Goal: Browse casually: Explore the website without a specific task or goal

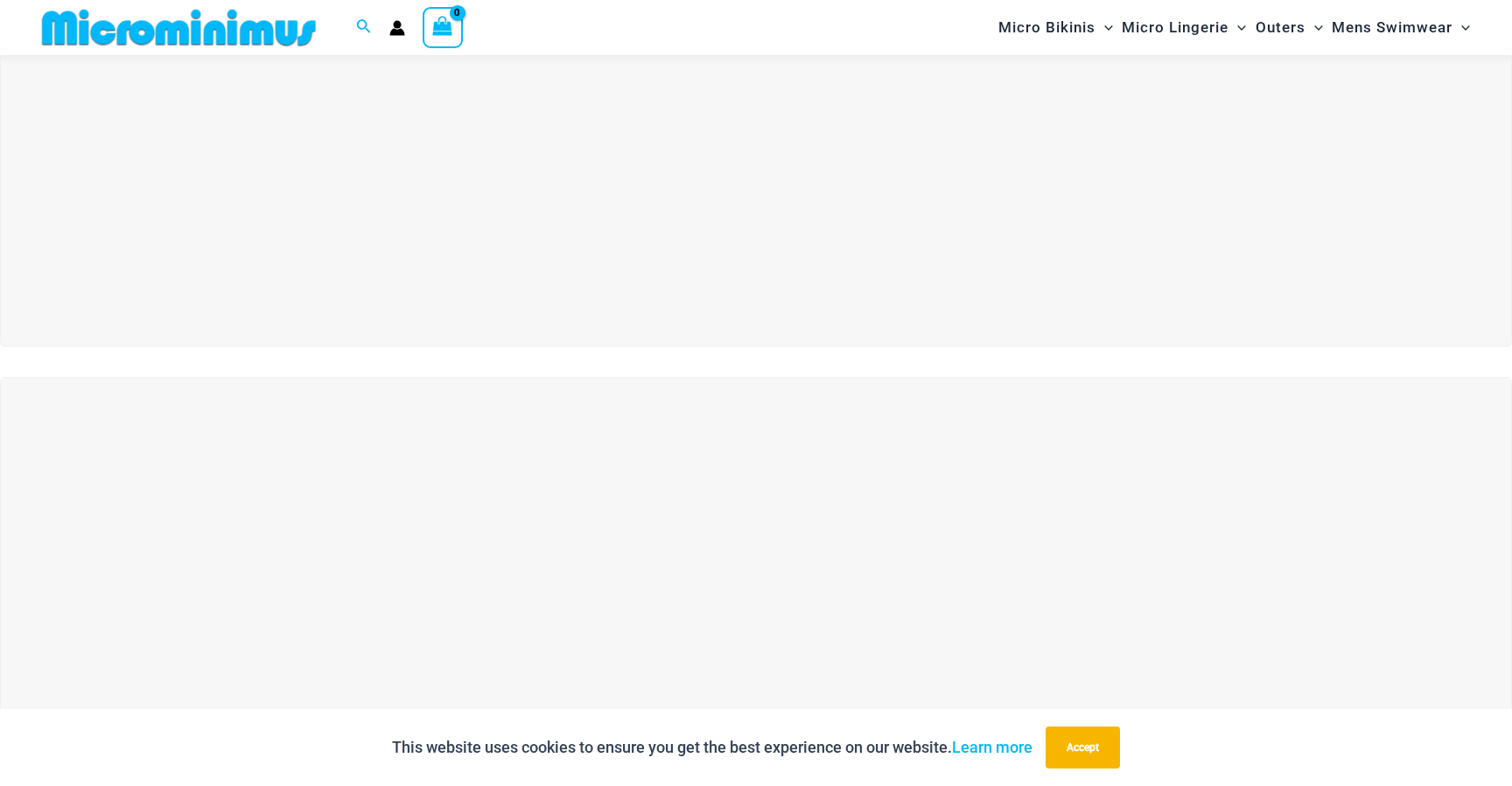
scroll to position [317, 0]
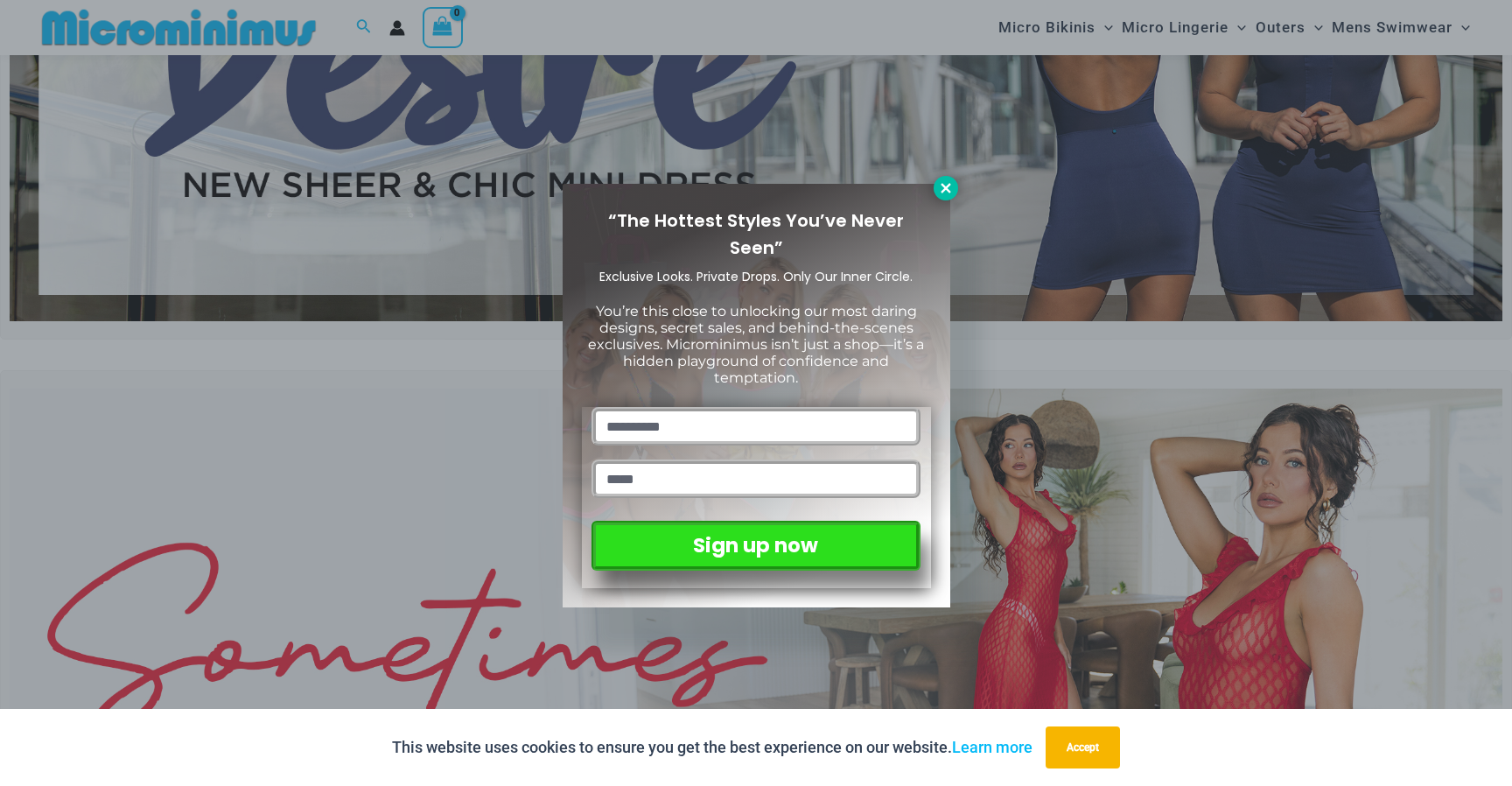
click at [948, 189] on icon at bounding box center [945, 188] width 10 height 10
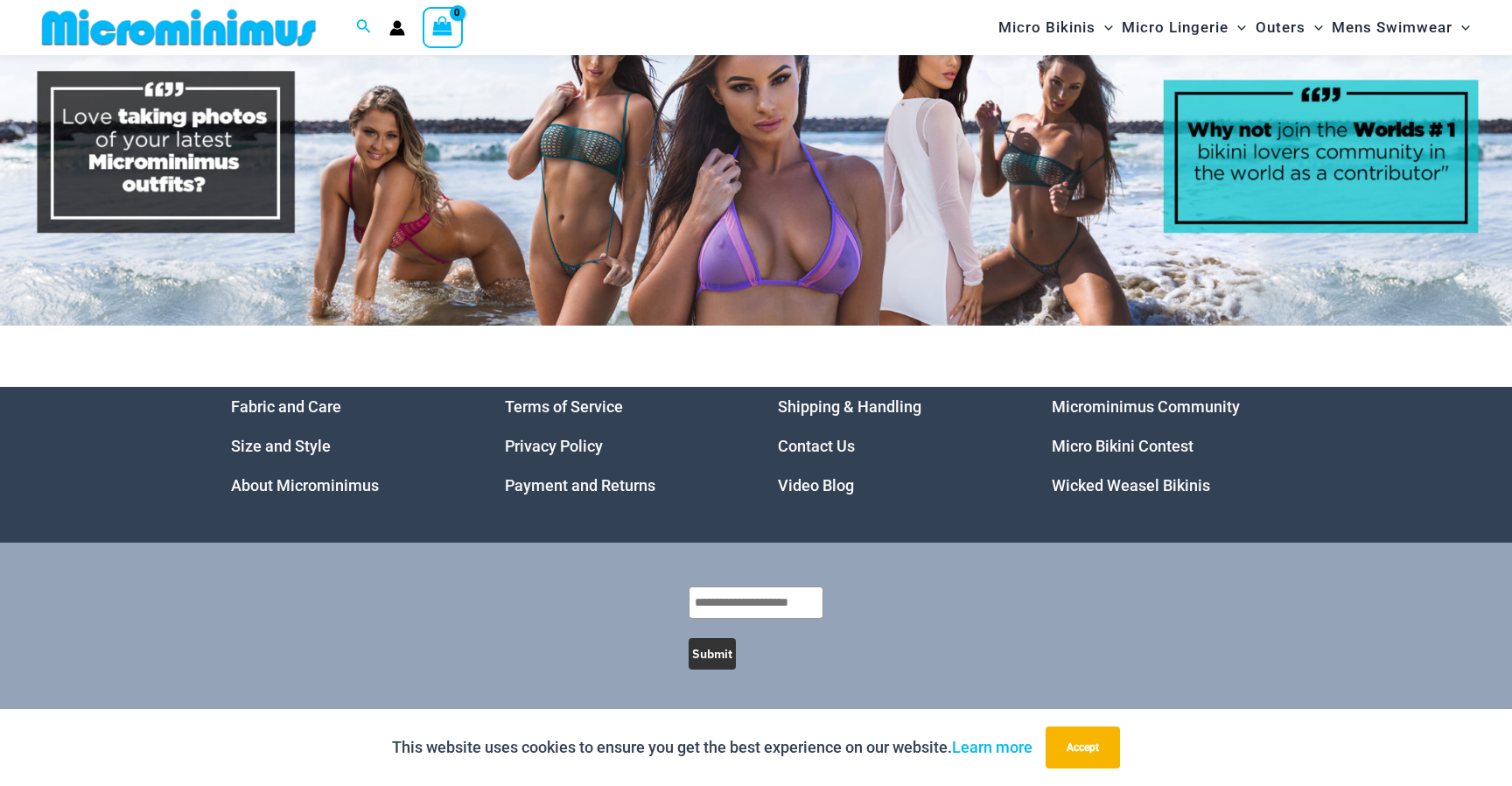
scroll to position [8921, 0]
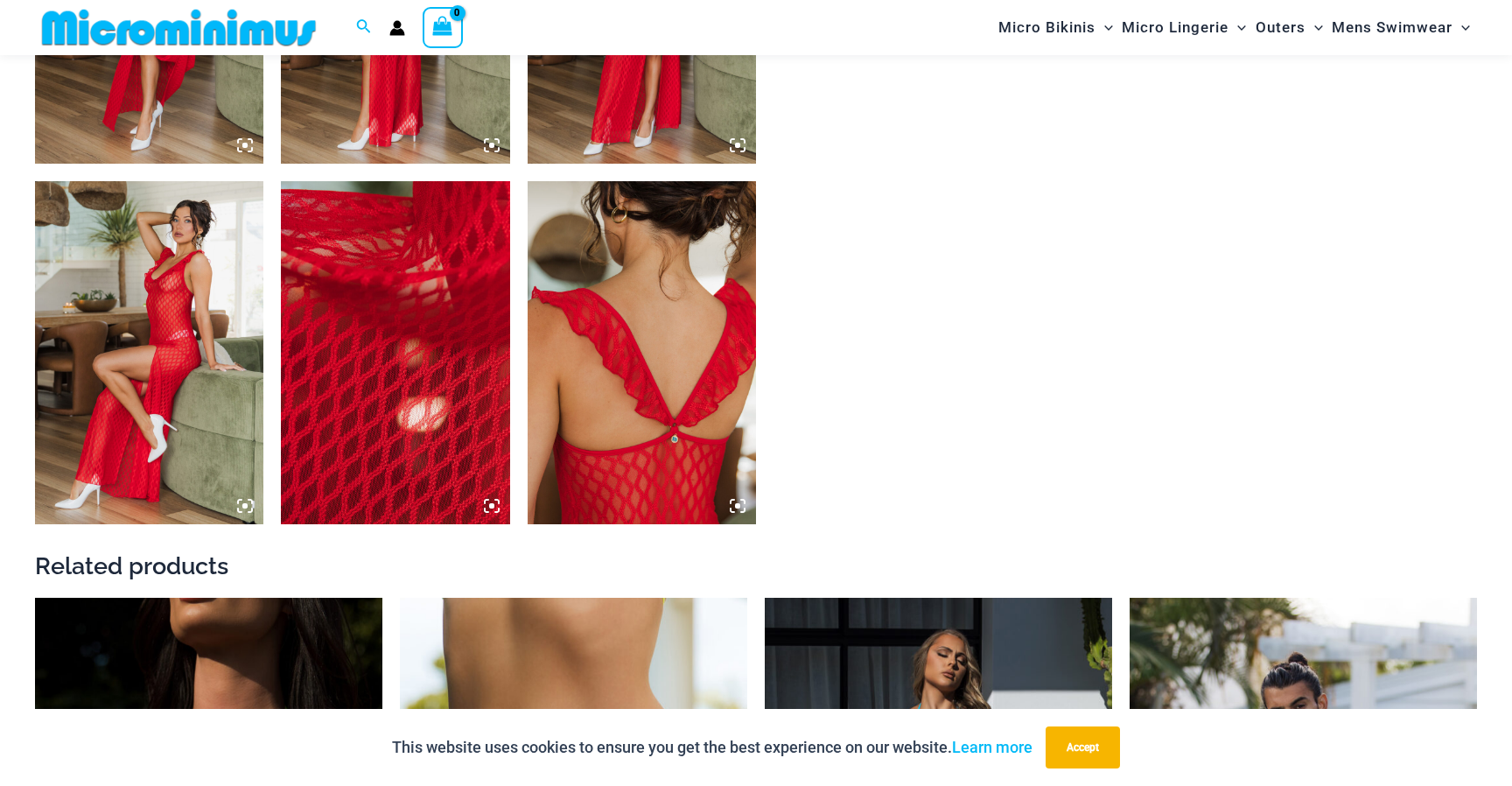
scroll to position [1821, 0]
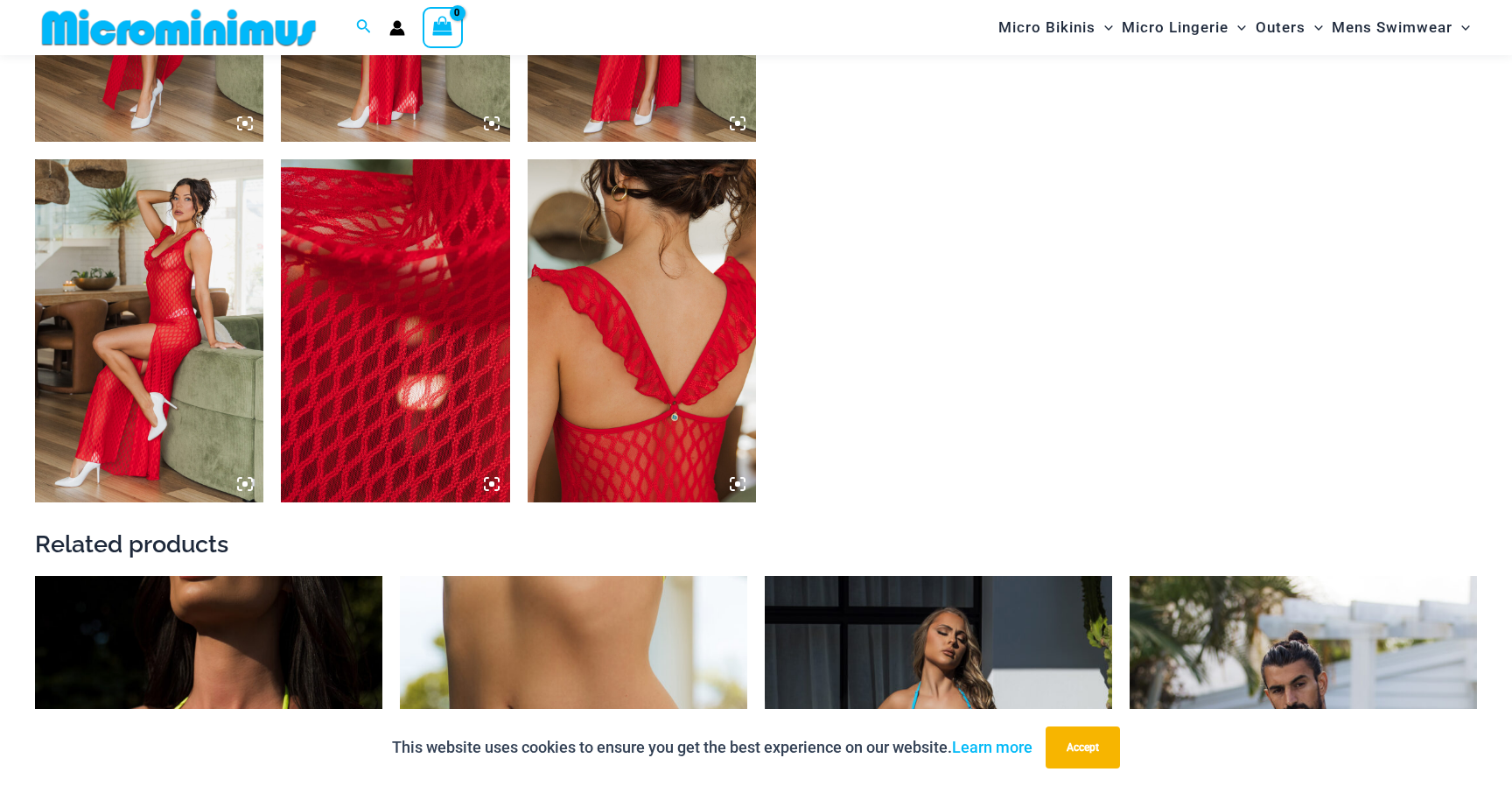
click at [458, 266] on img at bounding box center [395, 331] width 229 height 344
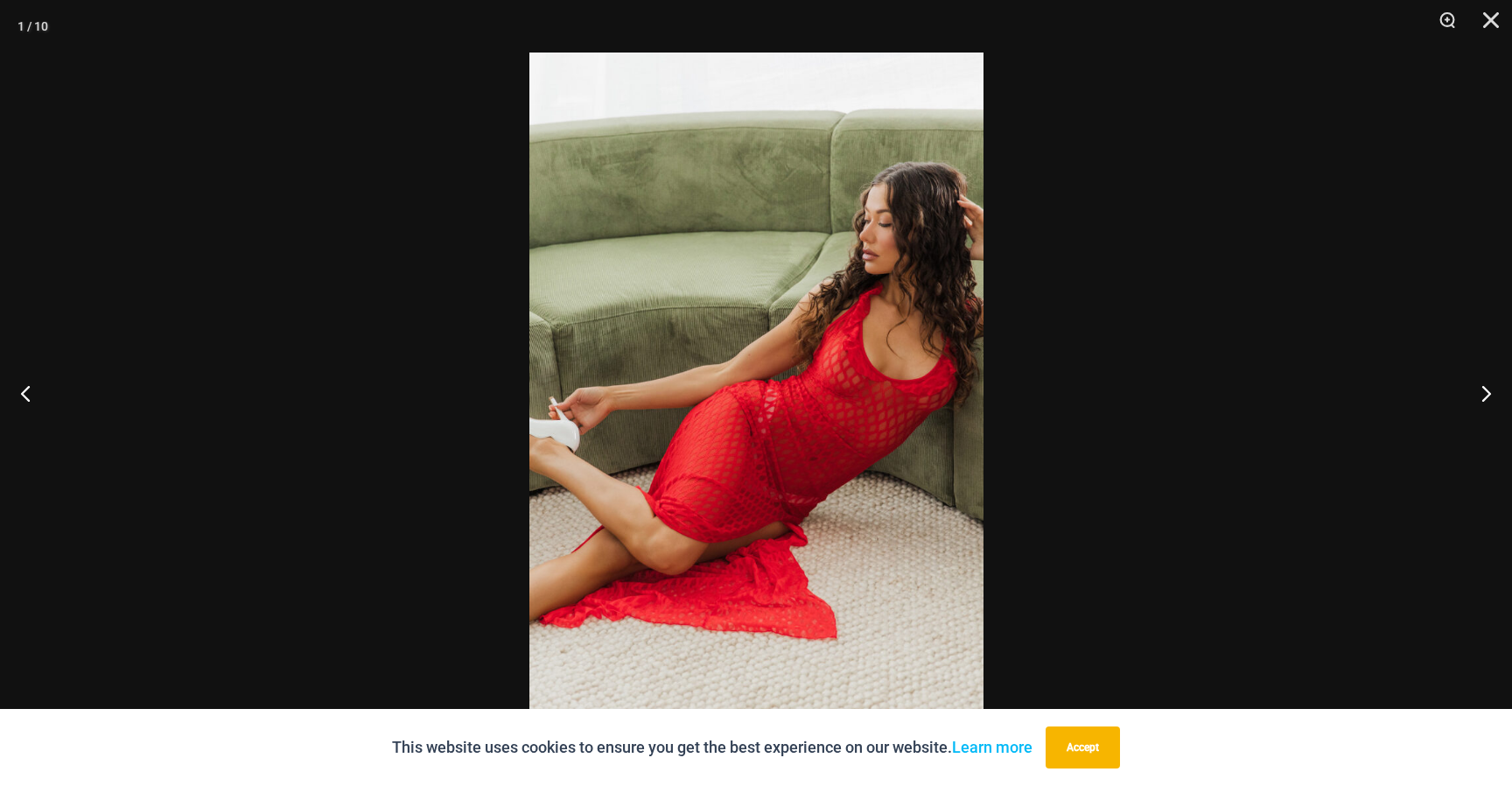
click at [1013, 126] on div at bounding box center [756, 393] width 1512 height 786
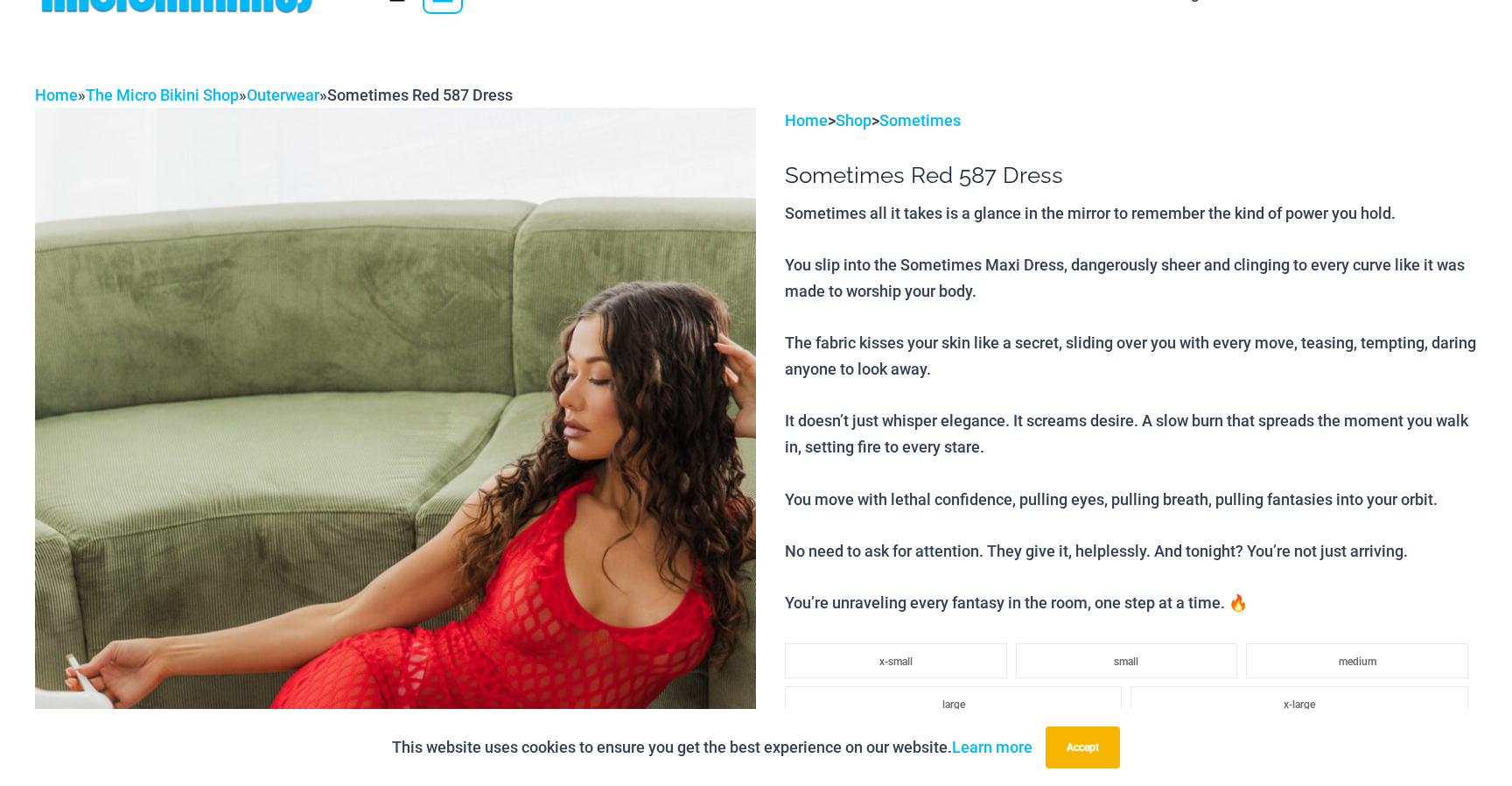
scroll to position [0, 0]
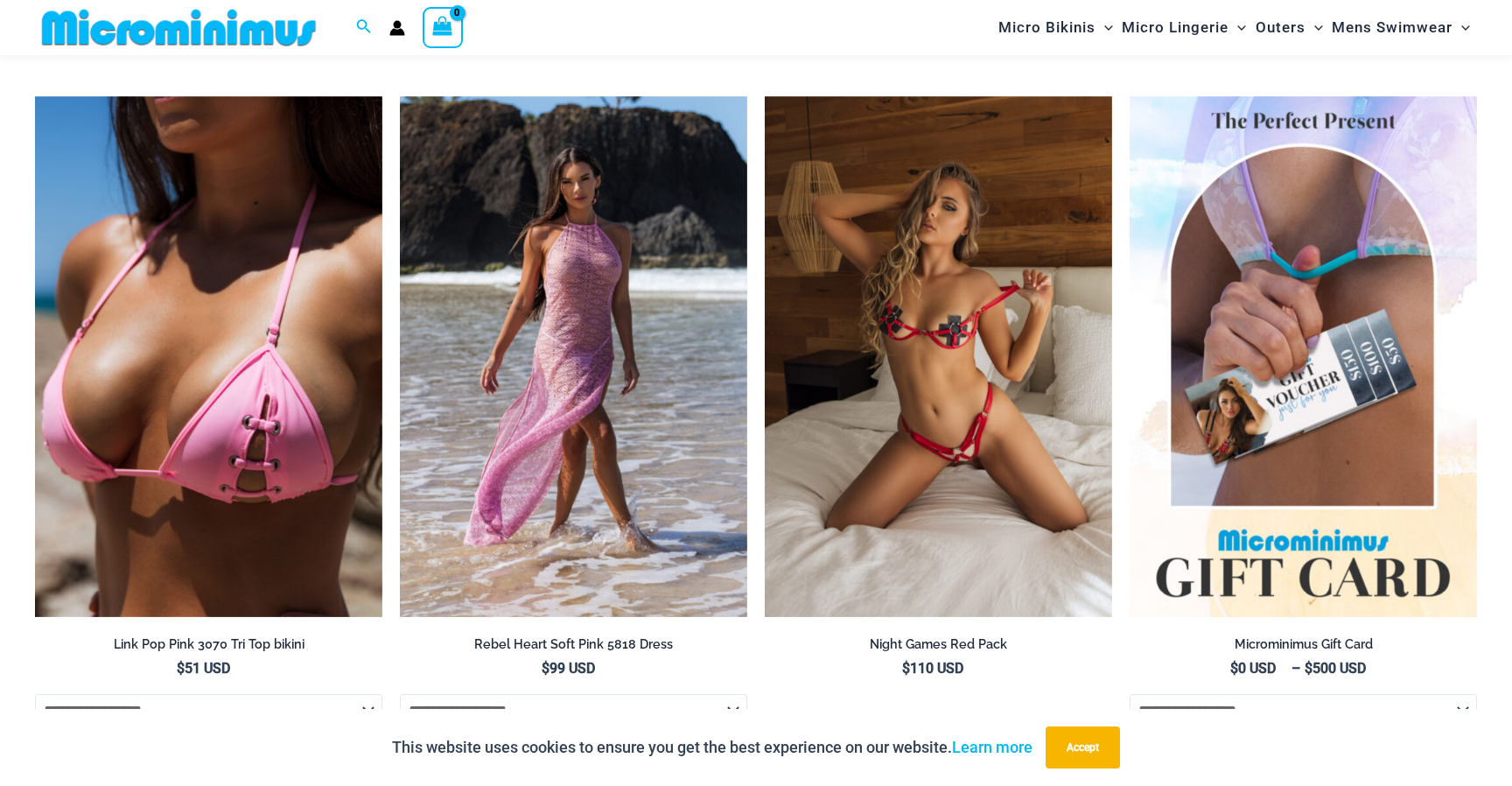
scroll to position [3680, 0]
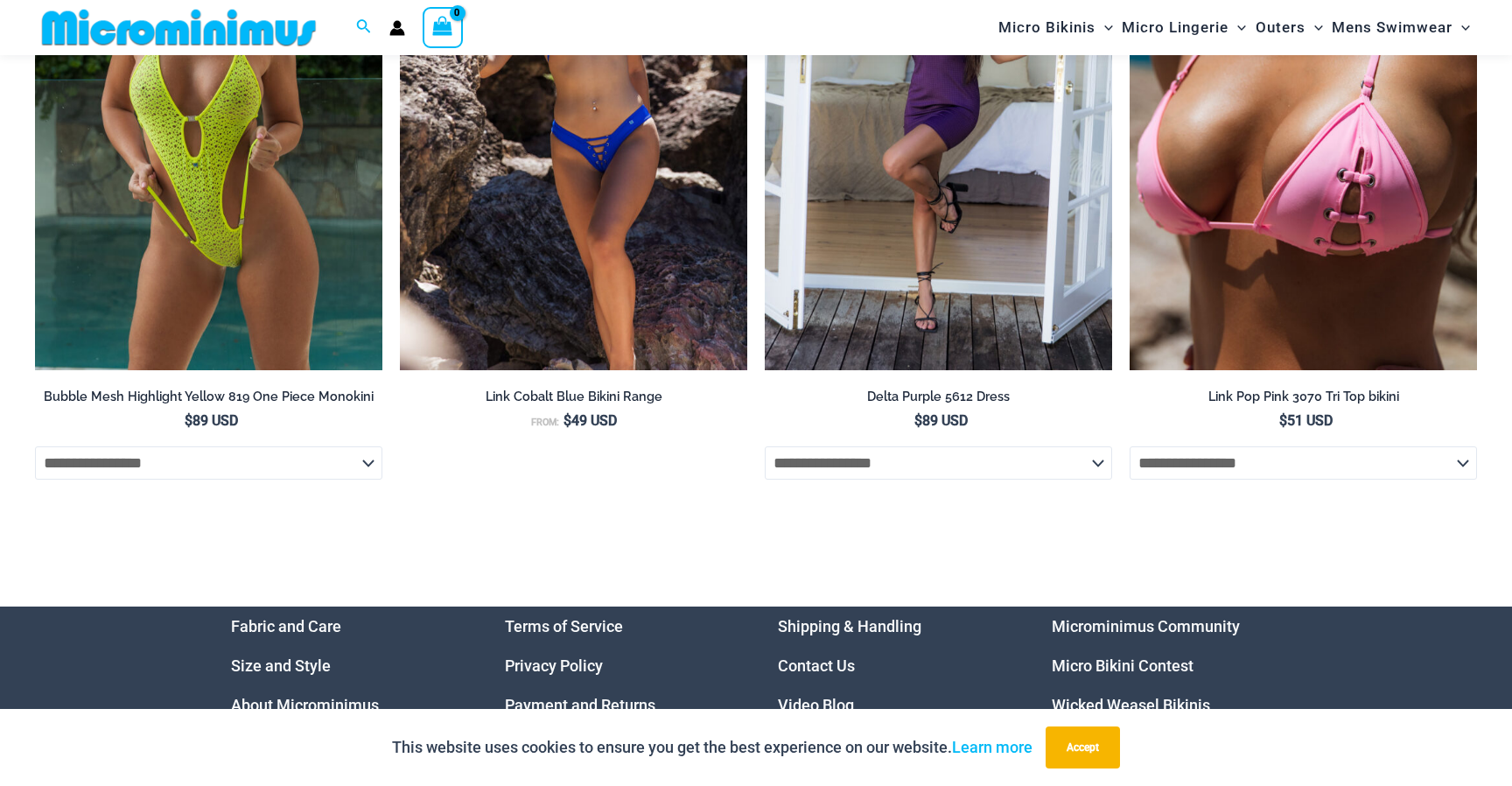
scroll to position [4986, 0]
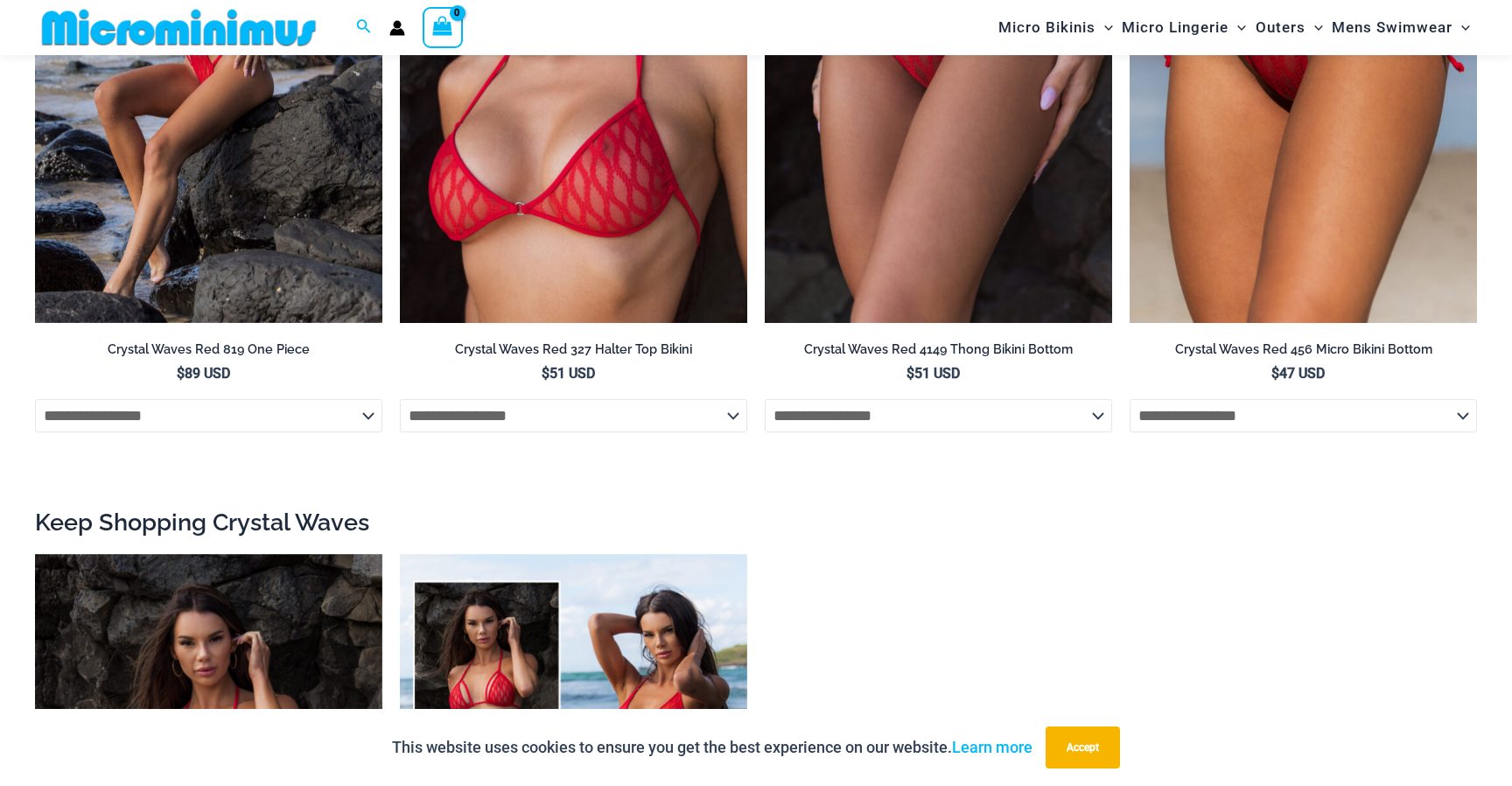
scroll to position [2245, 0]
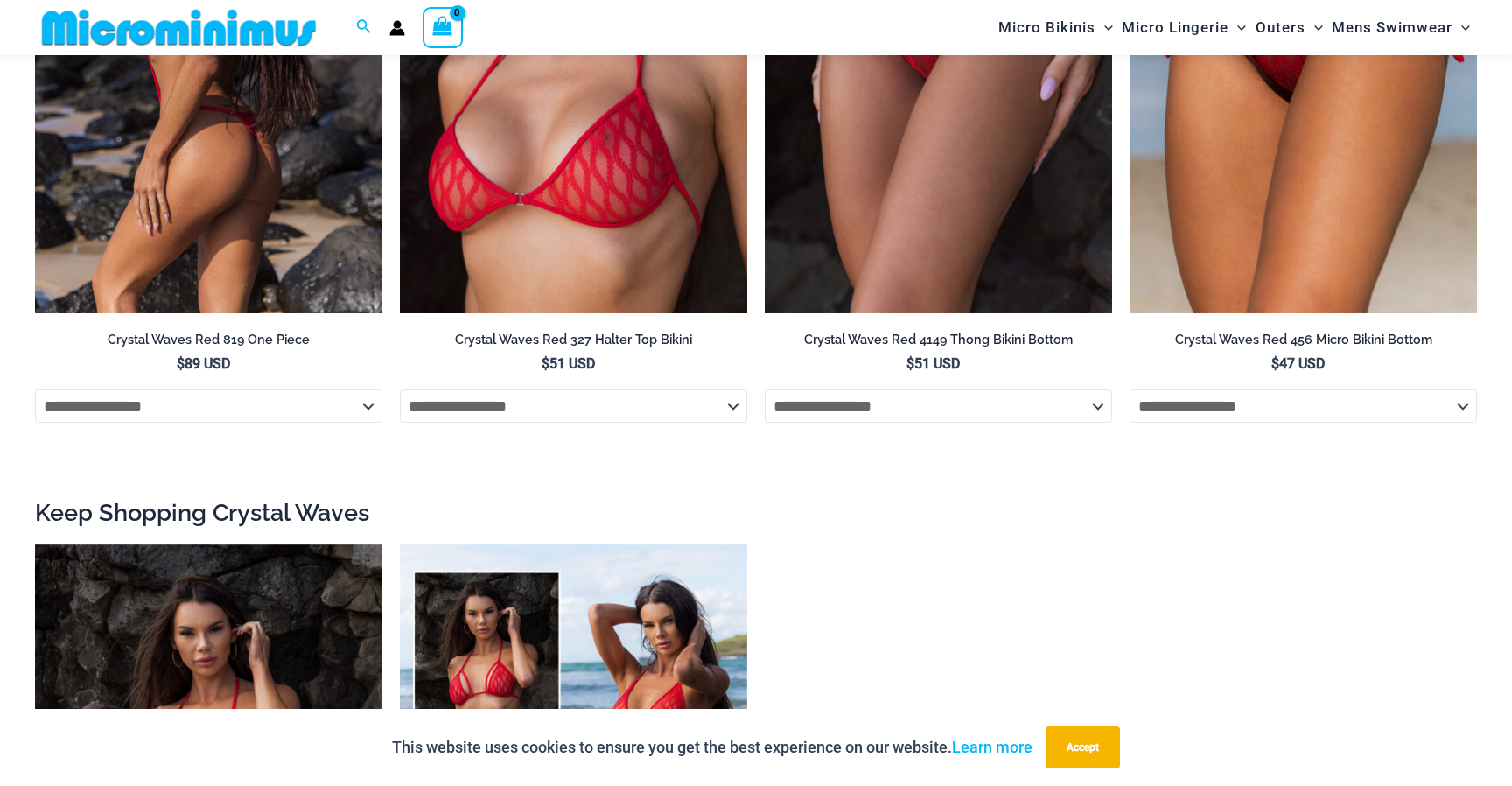
click at [237, 188] on img at bounding box center [208, 53] width 347 height 522
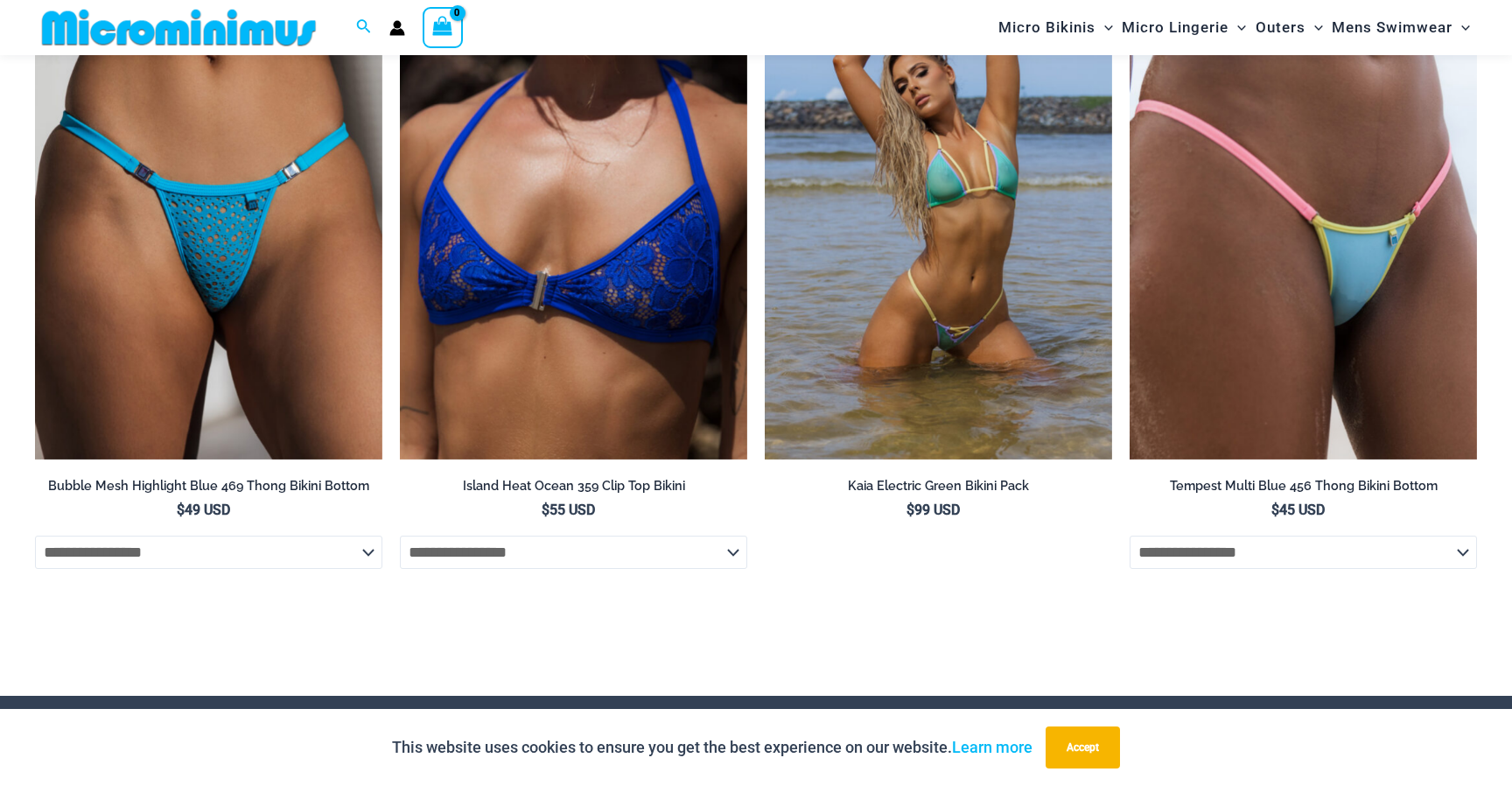
scroll to position [4860, 0]
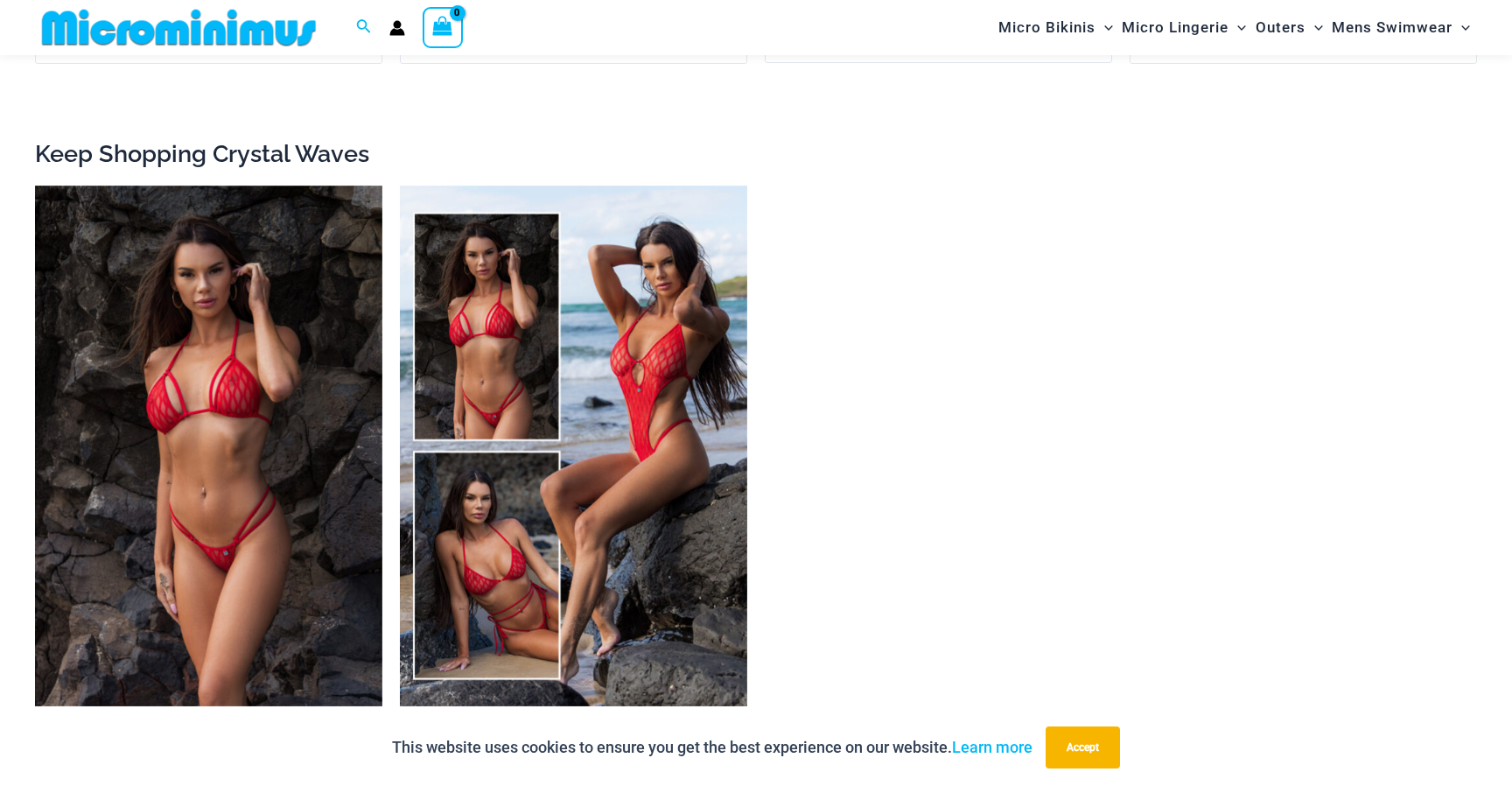
scroll to position [2675, 0]
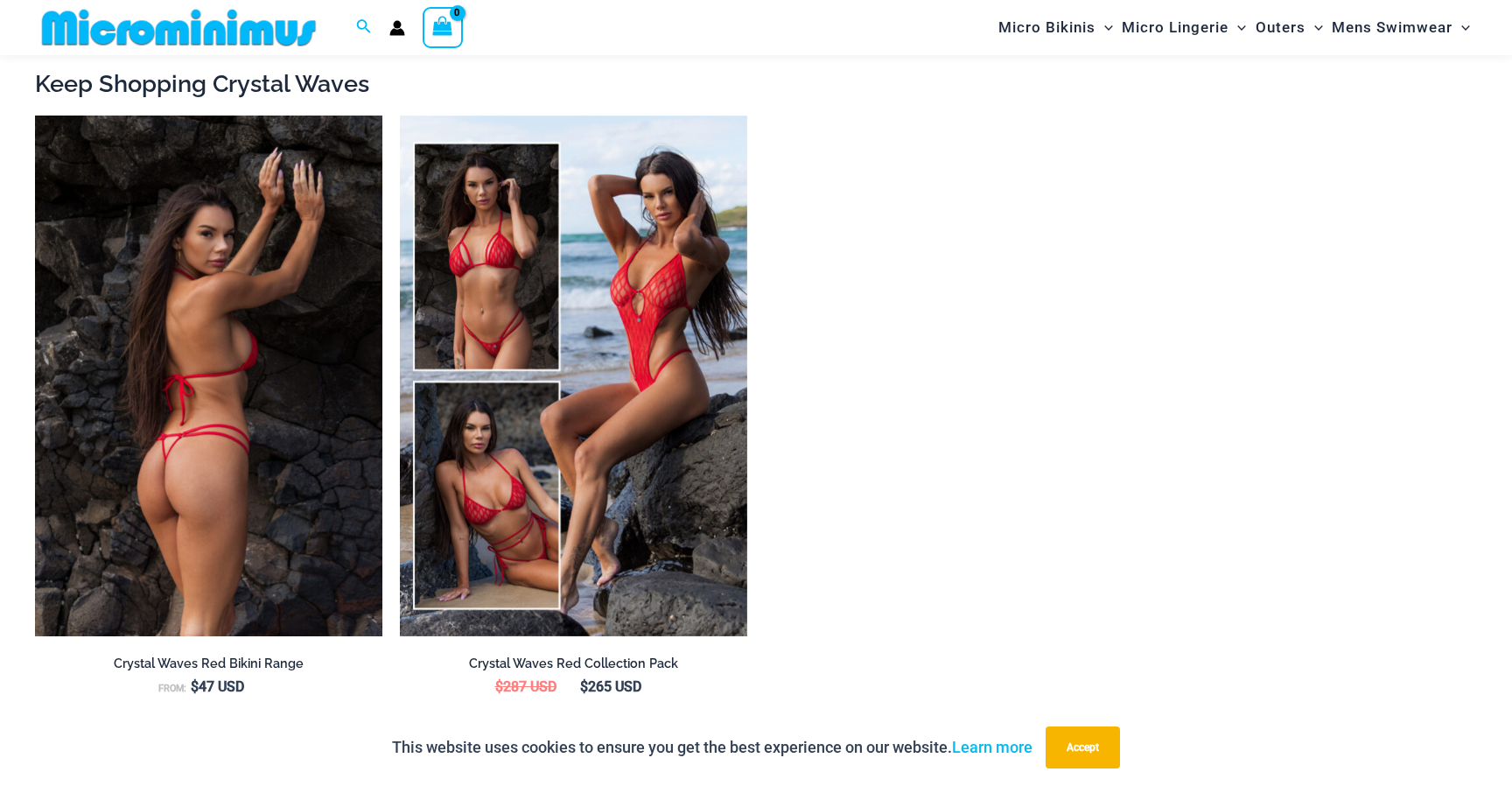
click at [138, 444] on img at bounding box center [208, 377] width 347 height 522
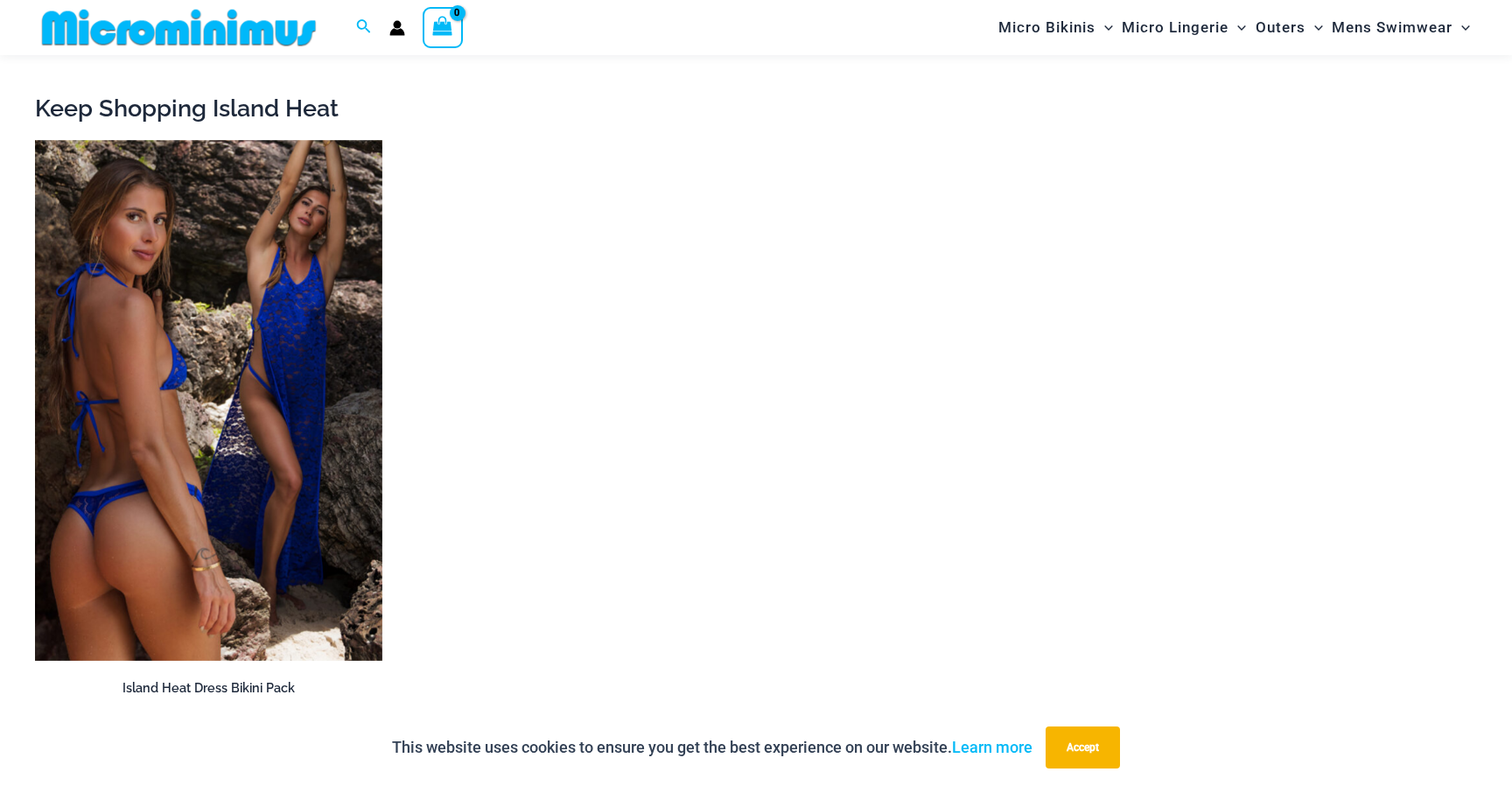
scroll to position [2654, 0]
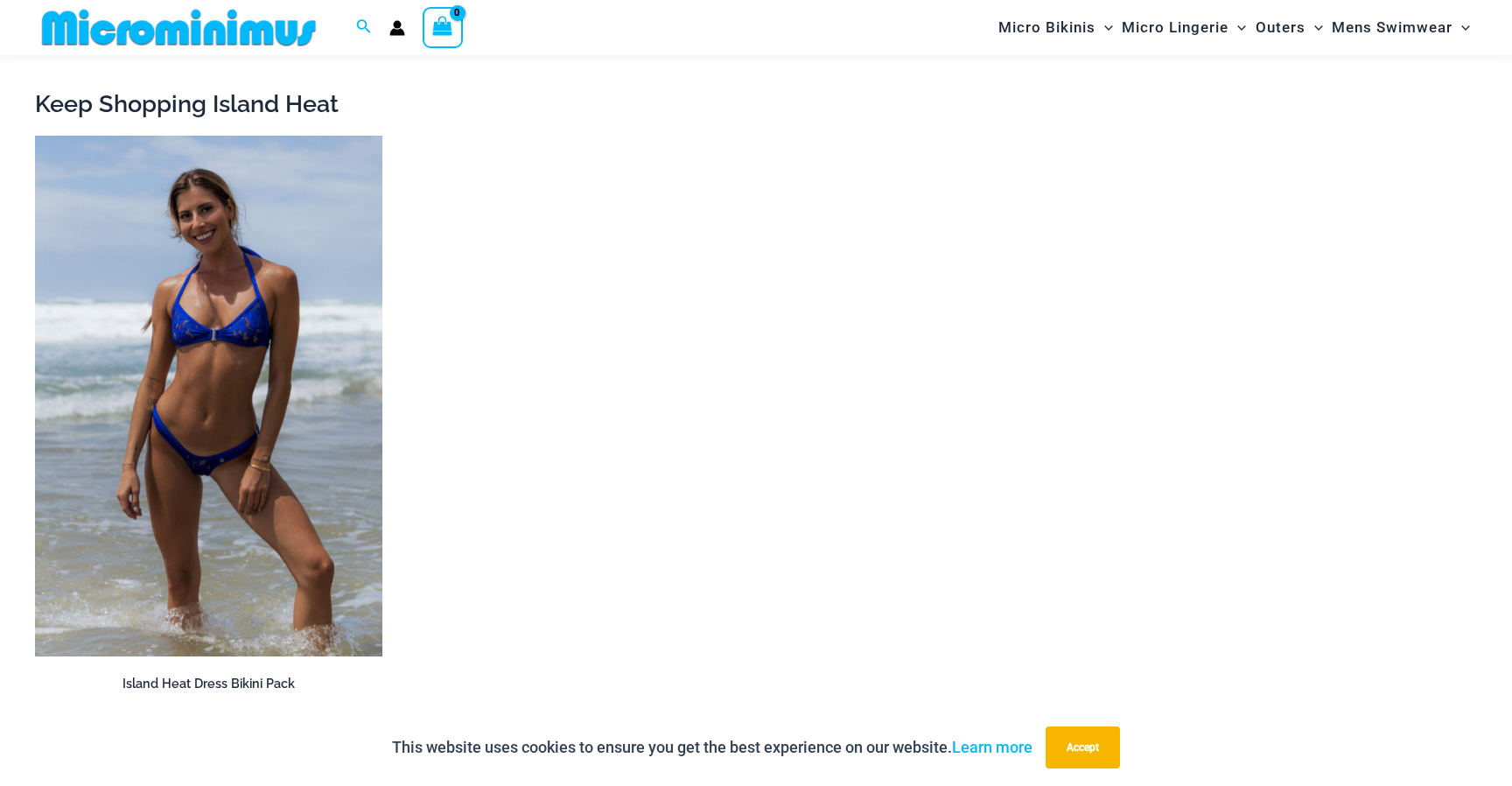
click at [193, 350] on img at bounding box center [208, 397] width 347 height 522
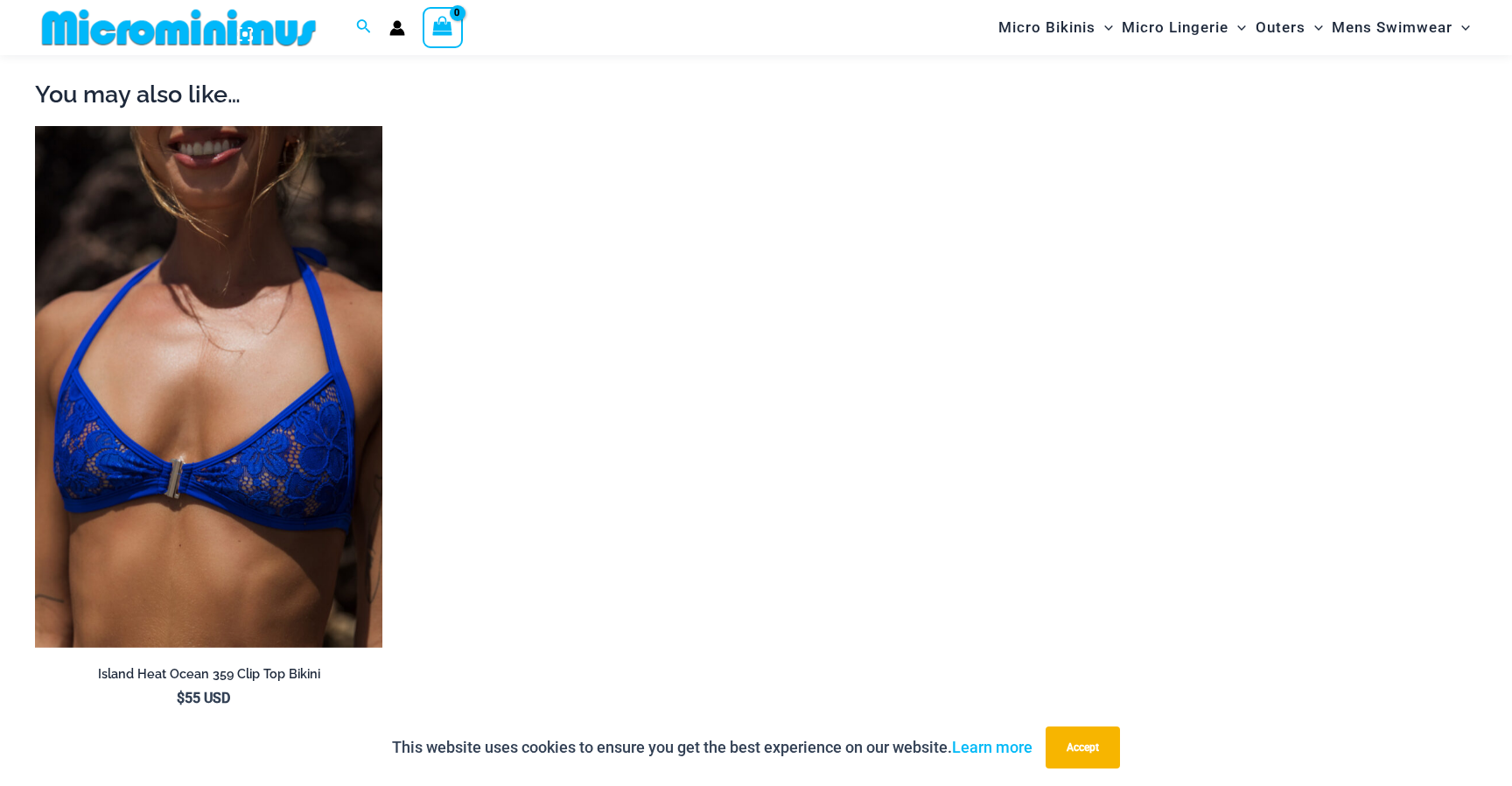
scroll to position [1897, 0]
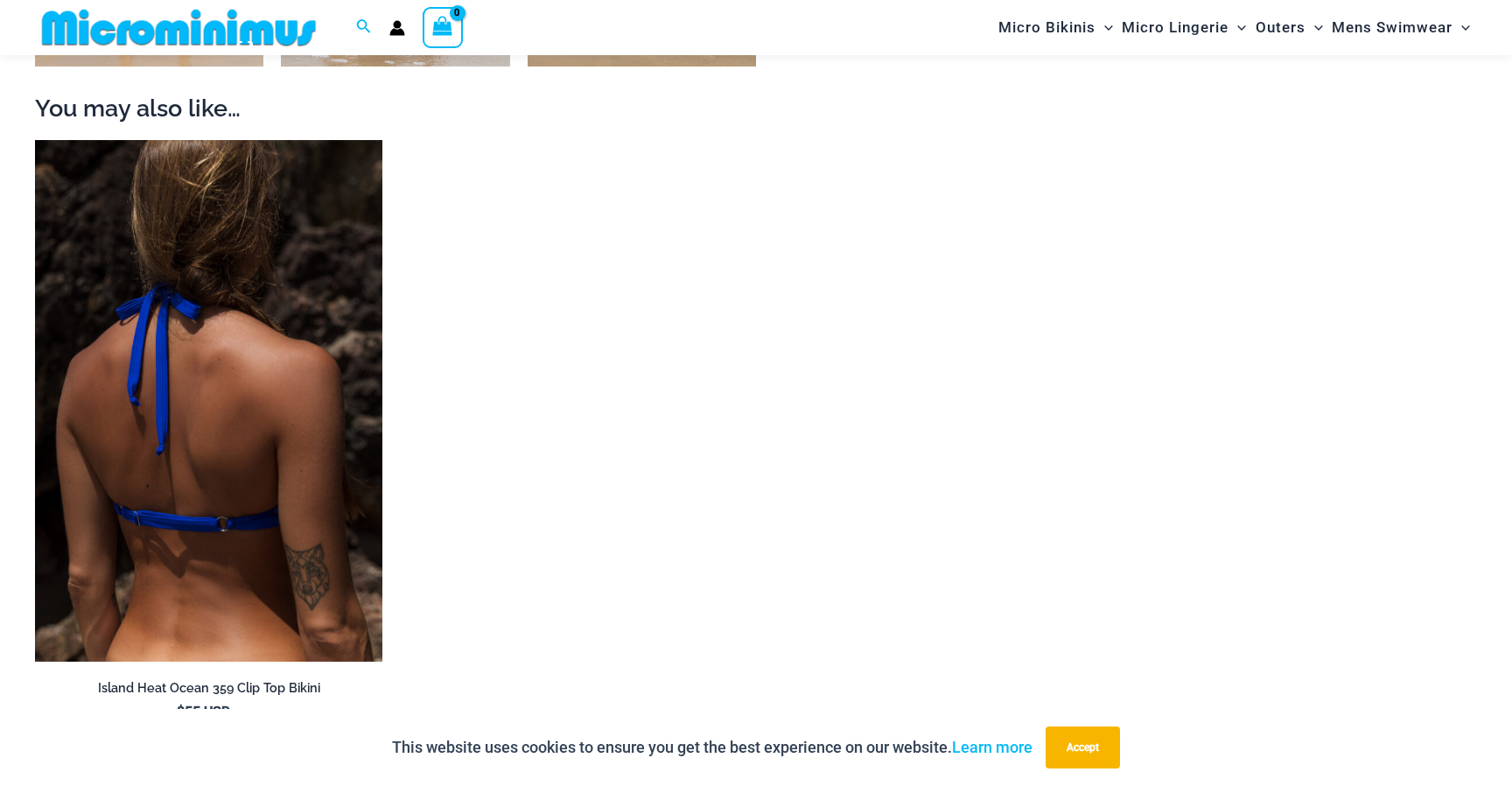
click at [194, 354] on img at bounding box center [208, 401] width 347 height 522
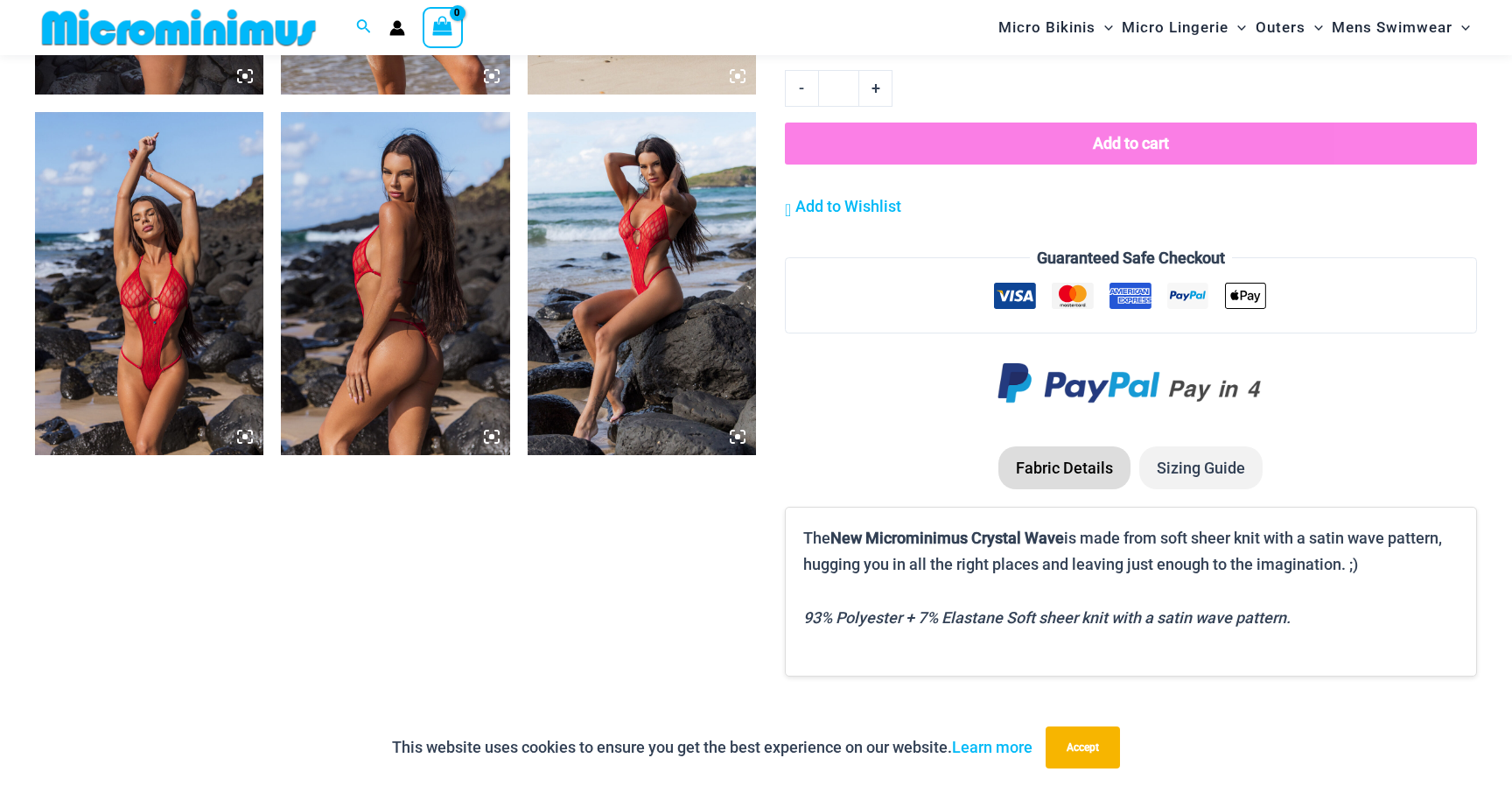
scroll to position [1871, 0]
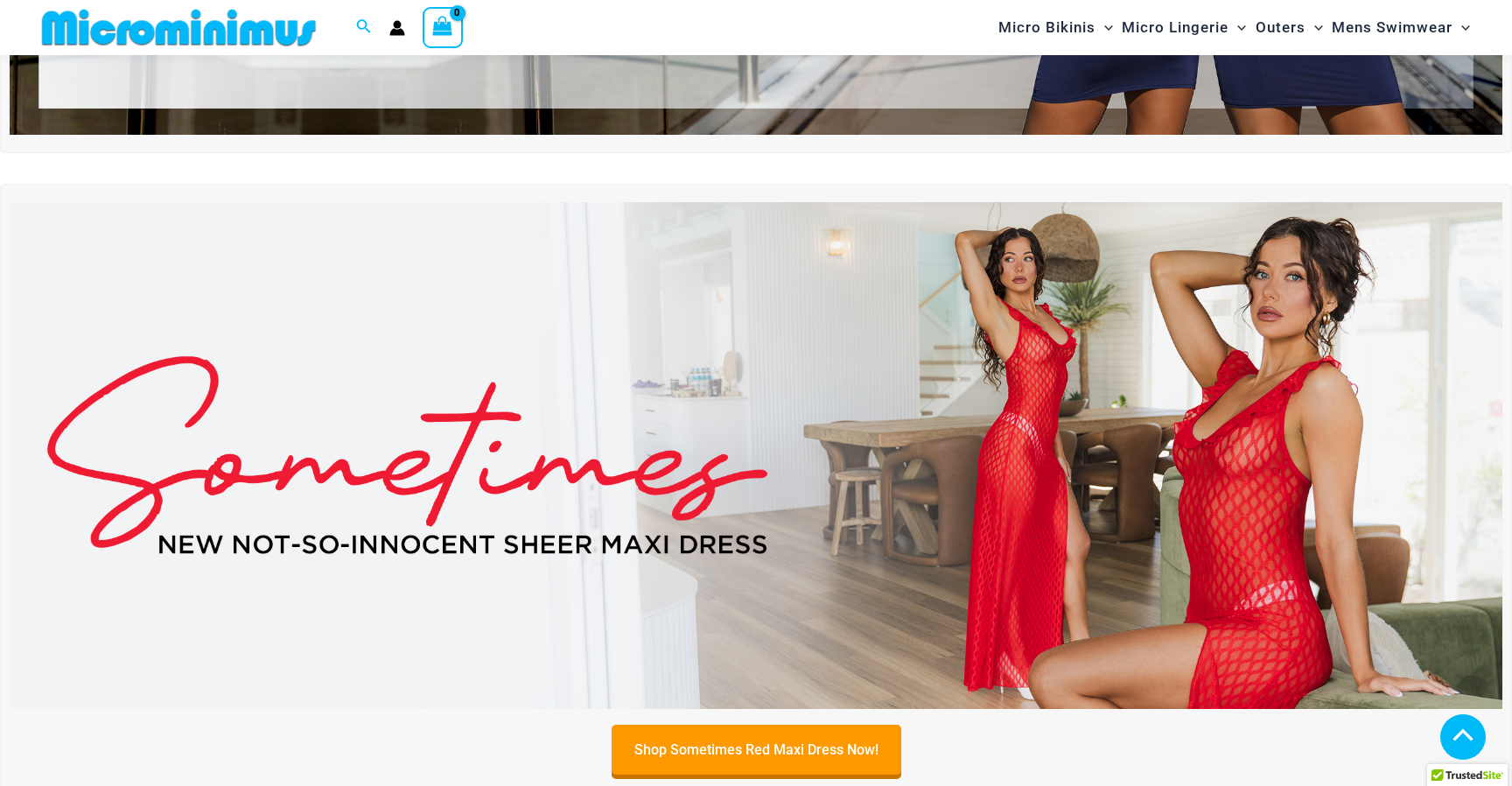
scroll to position [502, 0]
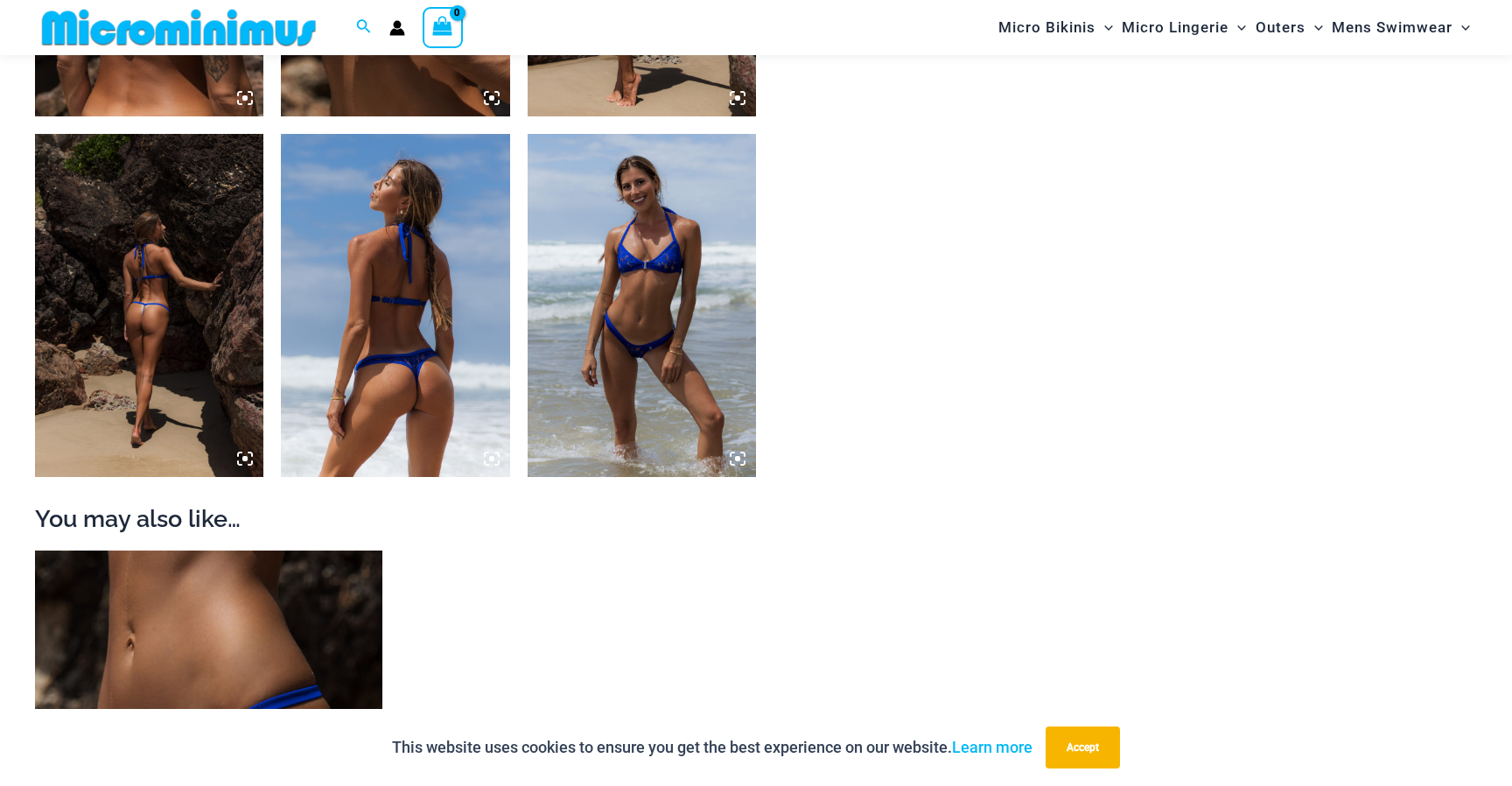
scroll to position [1498, 0]
